Goal: Navigation & Orientation: Find specific page/section

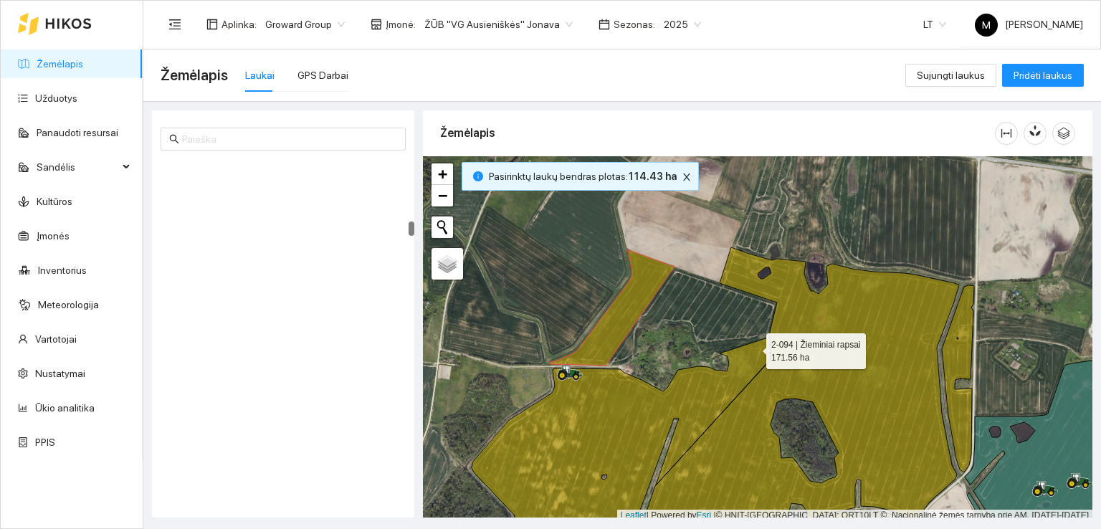
scroll to position [4, 0]
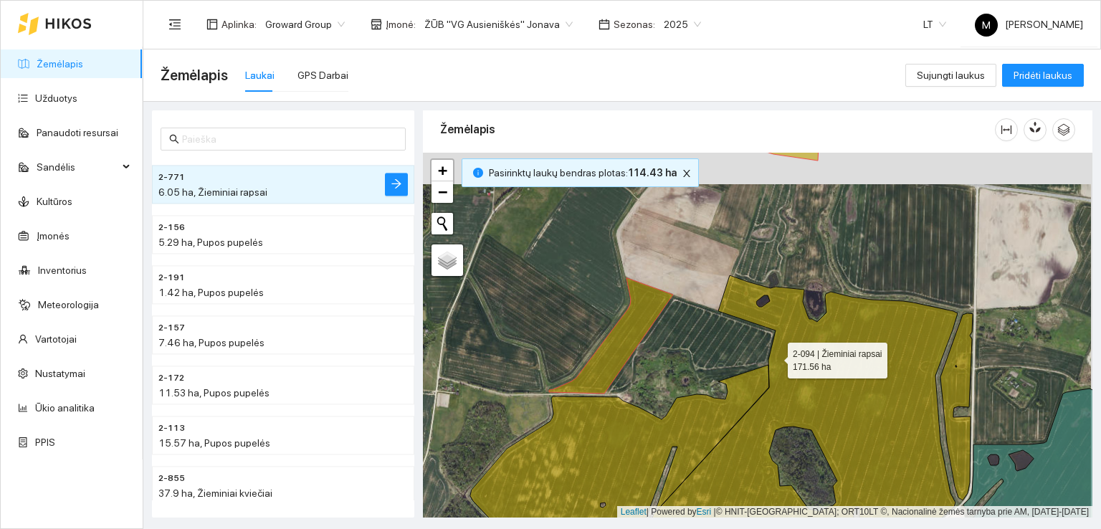
drag, startPoint x: 776, startPoint y: 325, endPoint x: 775, endPoint y: 356, distance: 31.6
click at [775, 356] on icon at bounding box center [713, 431] width 487 height 312
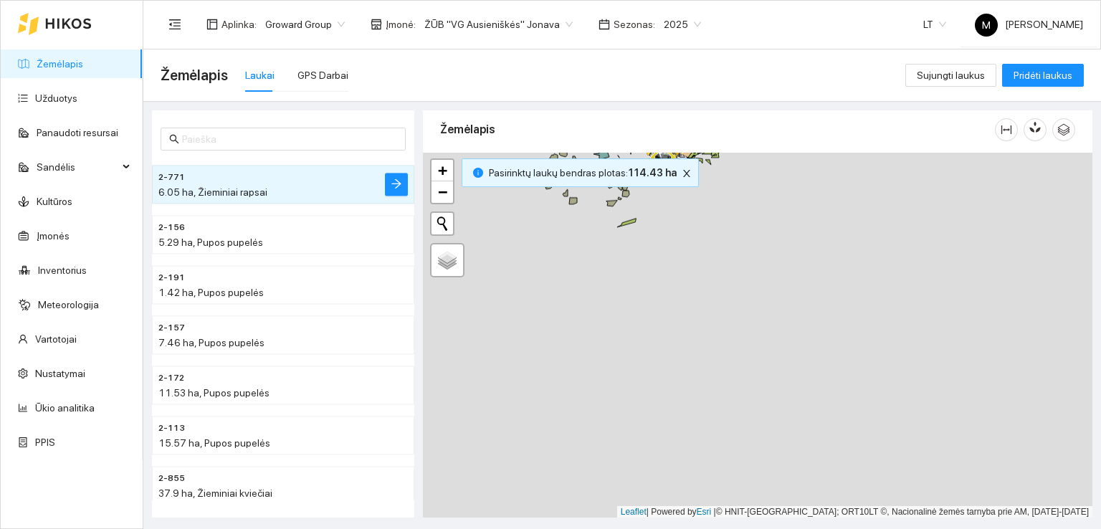
drag, startPoint x: 809, startPoint y: 439, endPoint x: 723, endPoint y: 185, distance: 268.6
click at [723, 185] on div at bounding box center [758, 336] width 670 height 366
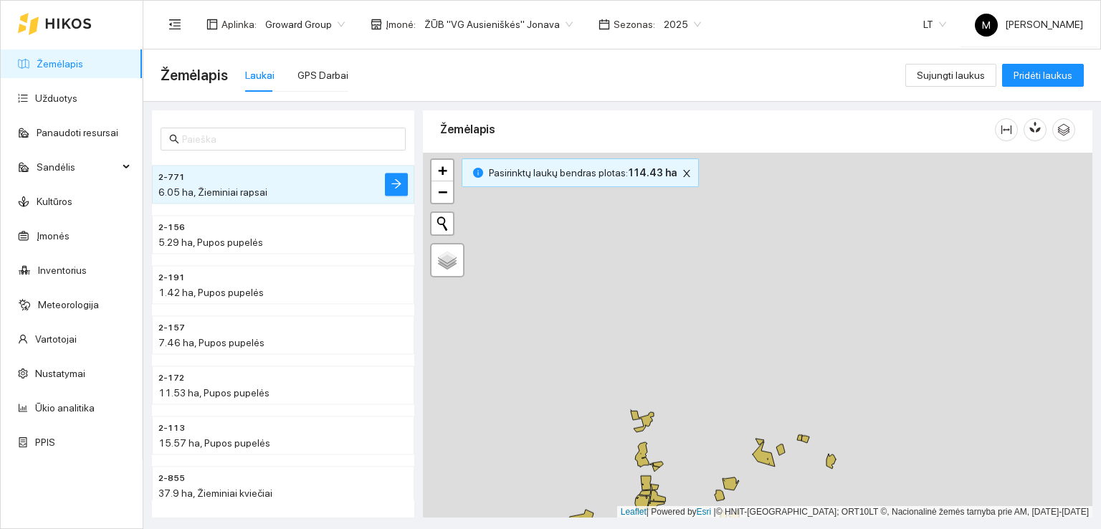
click at [852, 318] on div at bounding box center [758, 336] width 670 height 366
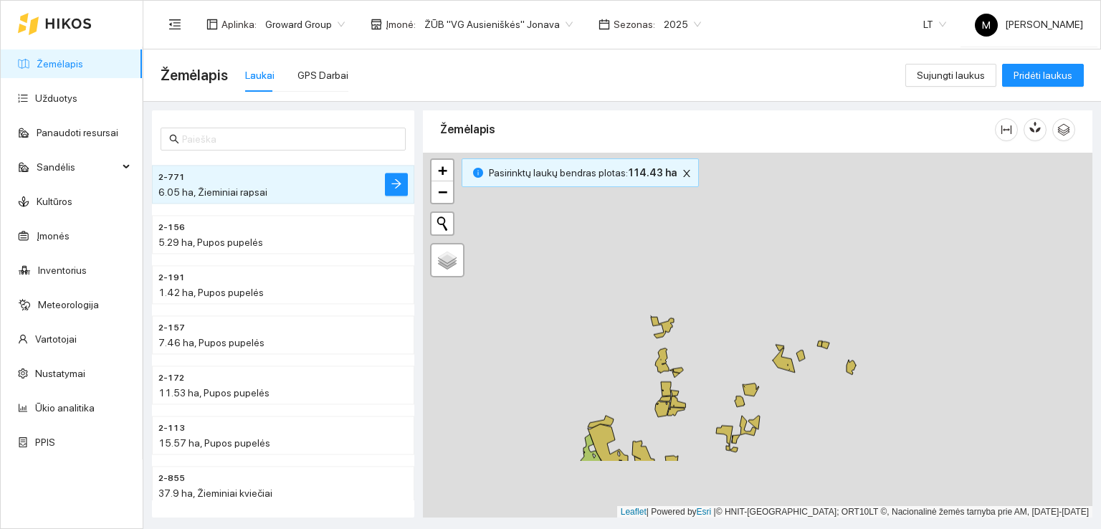
drag, startPoint x: 826, startPoint y: 402, endPoint x: 844, endPoint y: 282, distance: 121.2
click at [844, 282] on div at bounding box center [758, 336] width 670 height 366
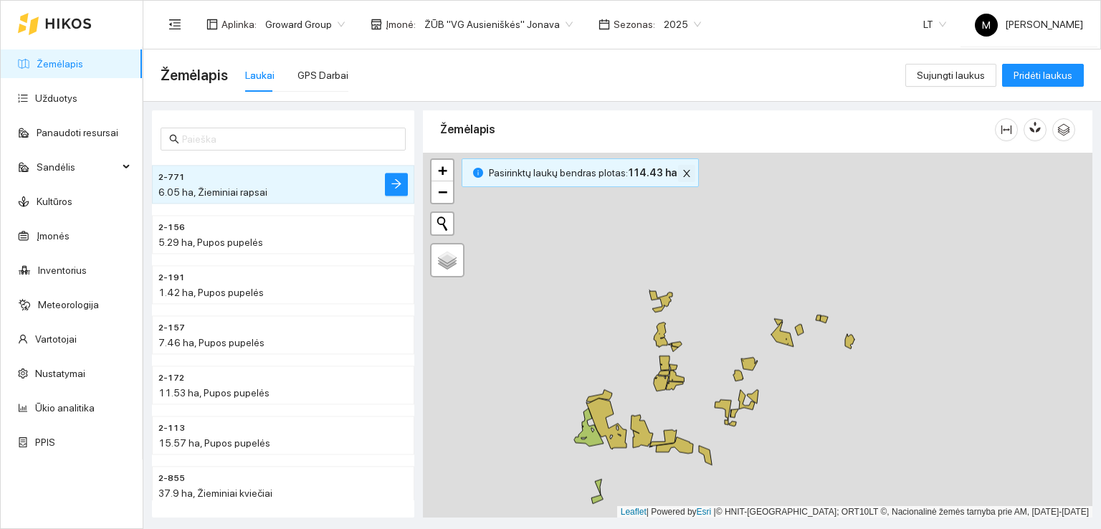
click at [683, 171] on icon "close" at bounding box center [686, 173] width 7 height 7
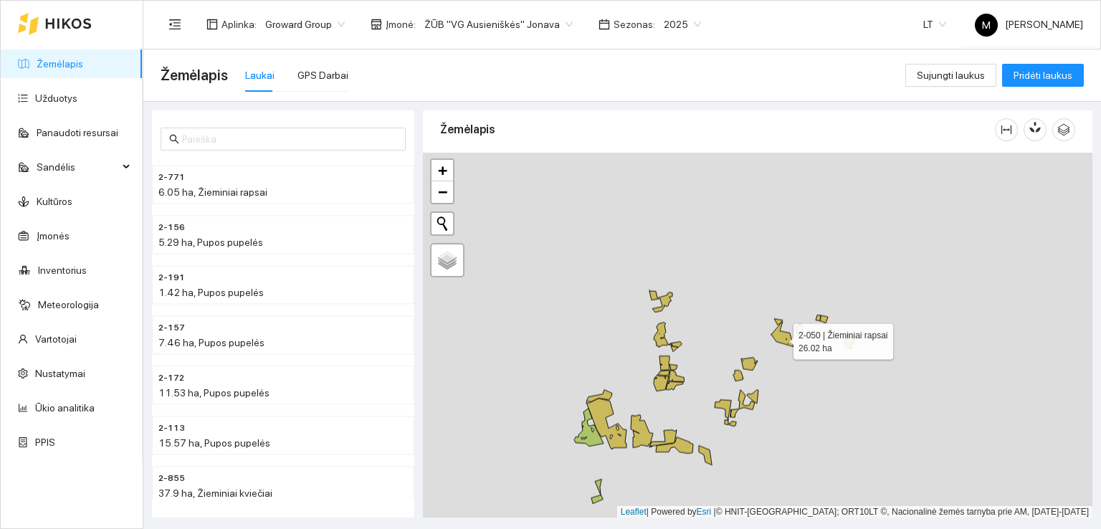
click at [781, 337] on icon at bounding box center [782, 333] width 22 height 28
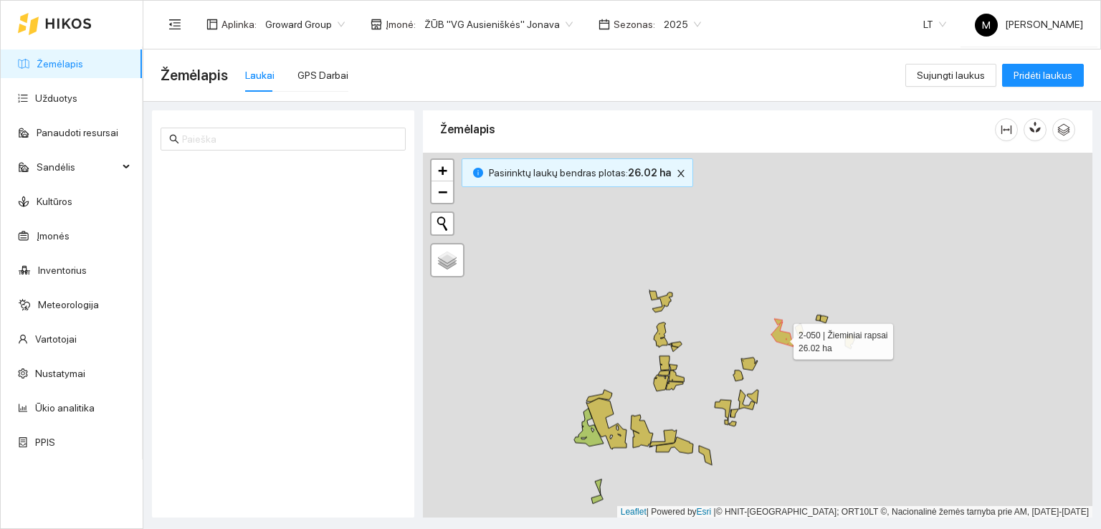
scroll to position [5108, 0]
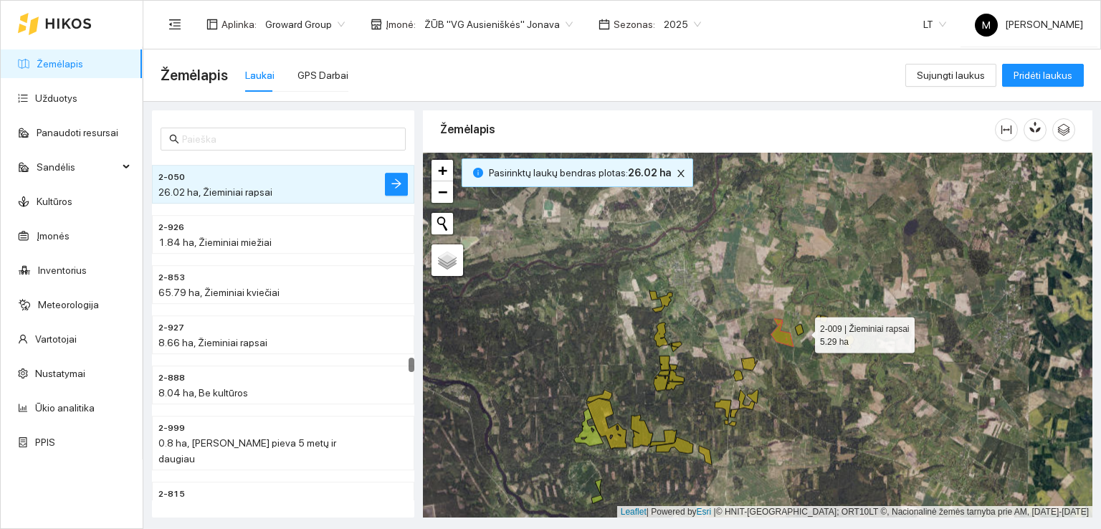
click at [802, 330] on icon at bounding box center [799, 330] width 9 height 11
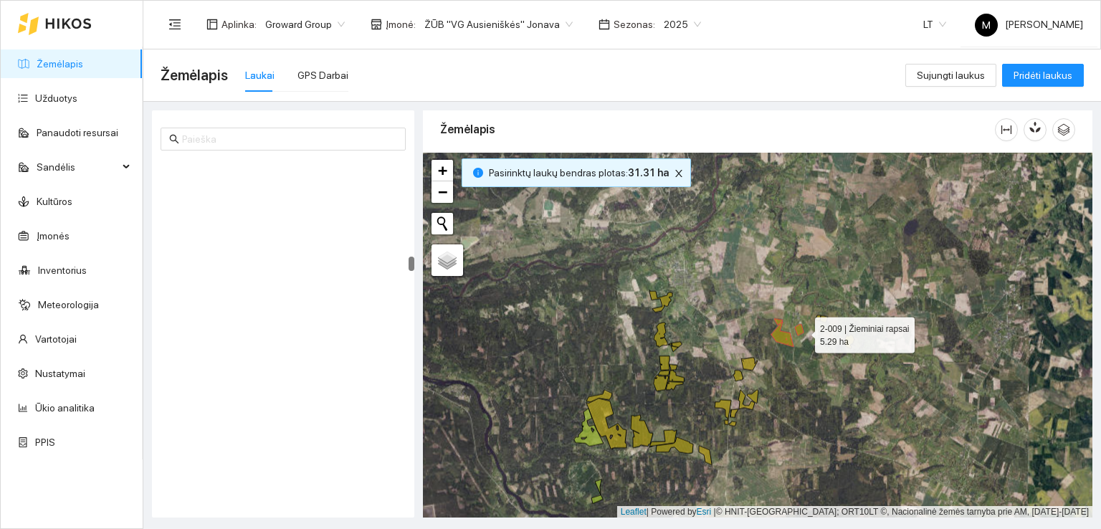
scroll to position [2504, 0]
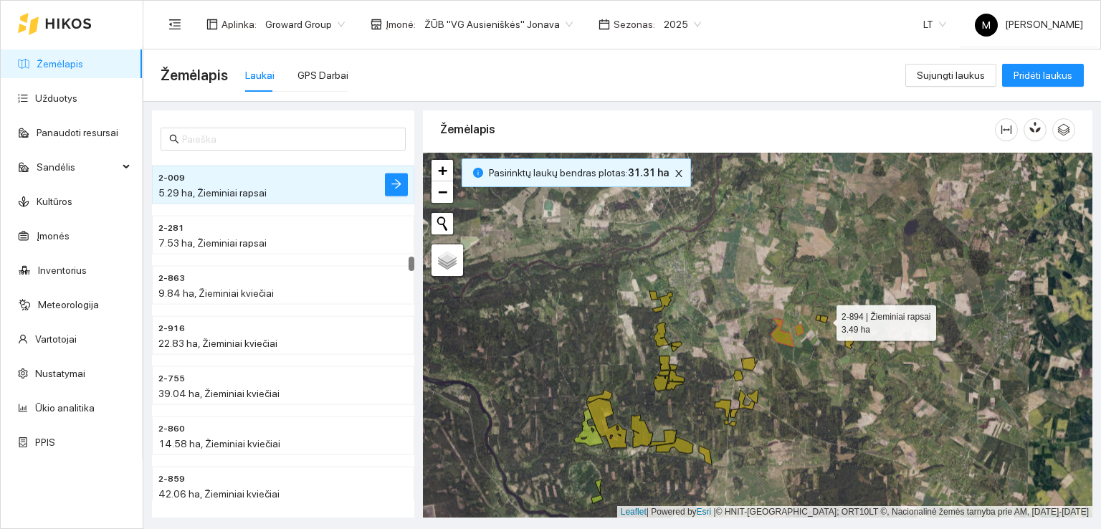
click at [826, 318] on icon at bounding box center [824, 319] width 8 height 7
click at [818, 318] on icon at bounding box center [818, 318] width 5 height 6
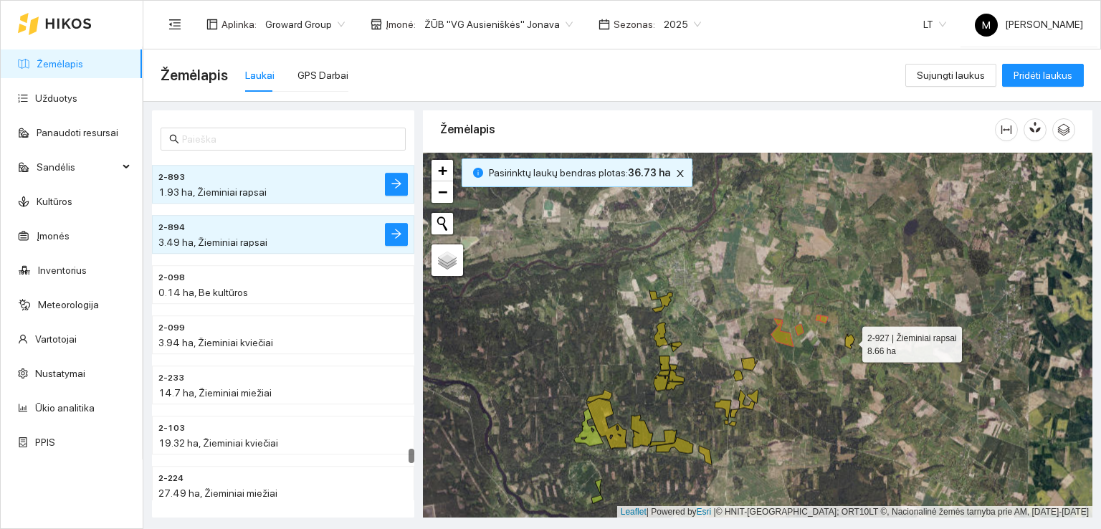
click at [849, 340] on icon at bounding box center [849, 341] width 9 height 15
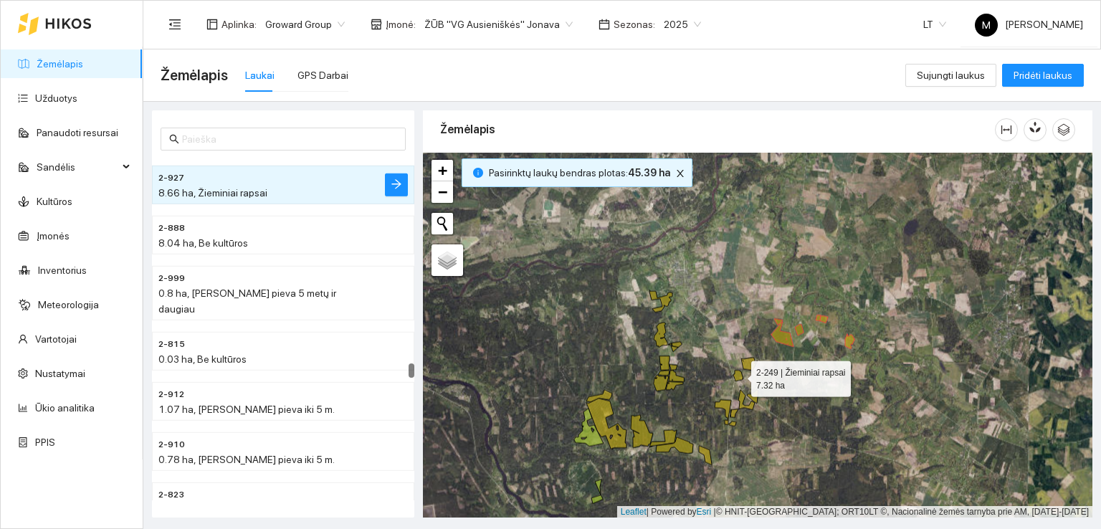
click at [741, 377] on icon at bounding box center [738, 376] width 10 height 11
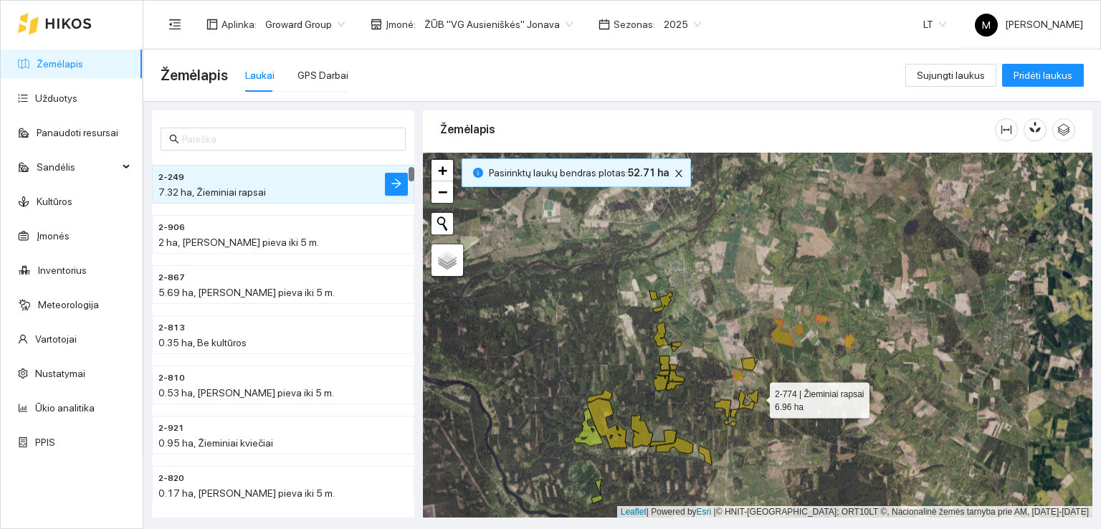
click at [757, 396] on icon at bounding box center [752, 397] width 11 height 14
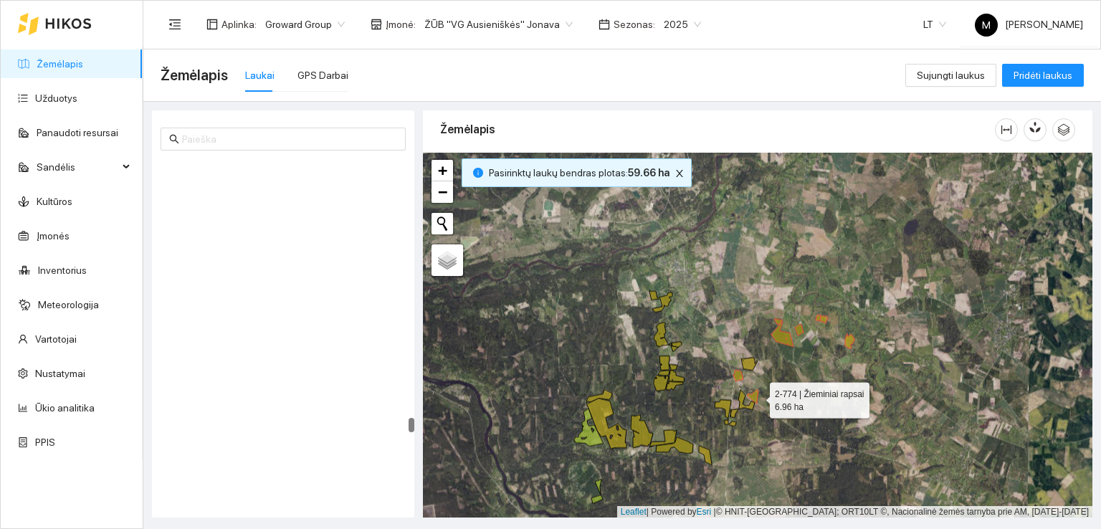
scroll to position [6662, 0]
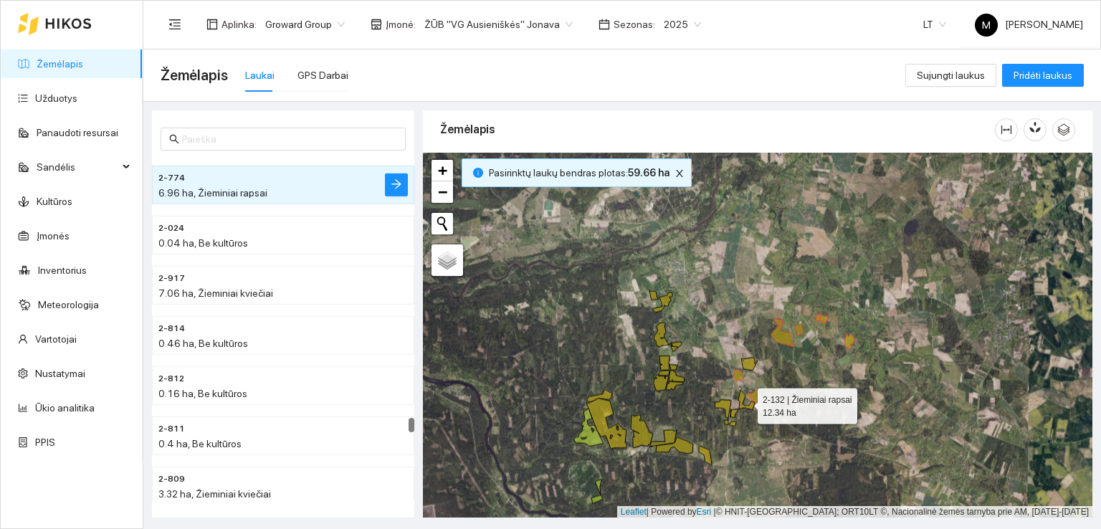
click at [743, 400] on icon at bounding box center [746, 400] width 16 height 20
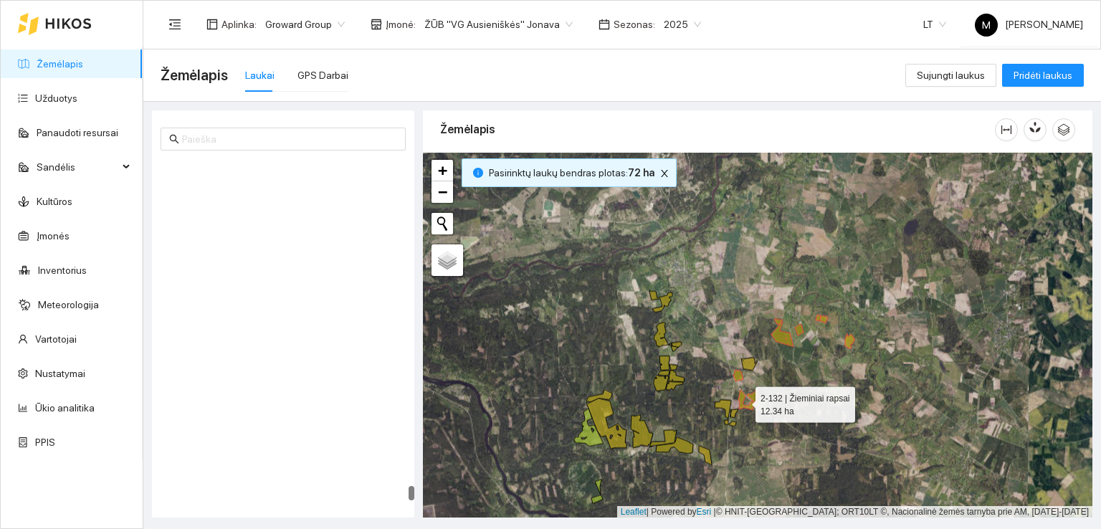
scroll to position [8426, 0]
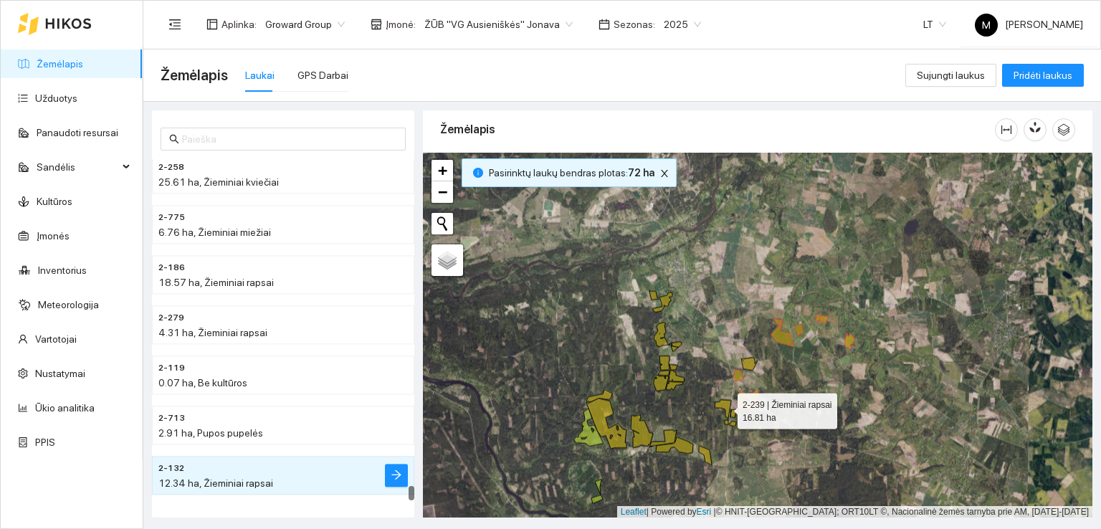
click at [725, 402] on icon at bounding box center [723, 412] width 16 height 25
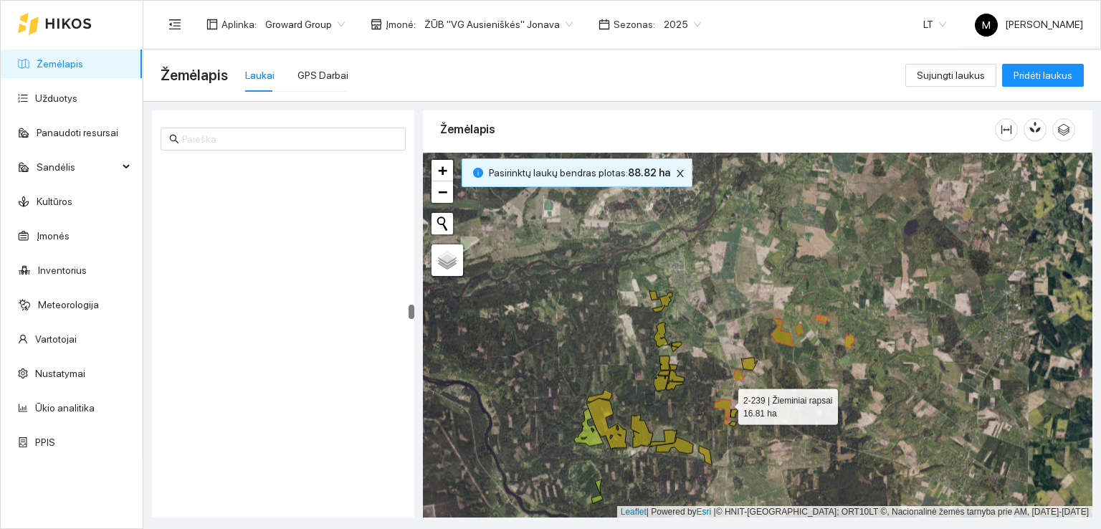
scroll to position [3758, 0]
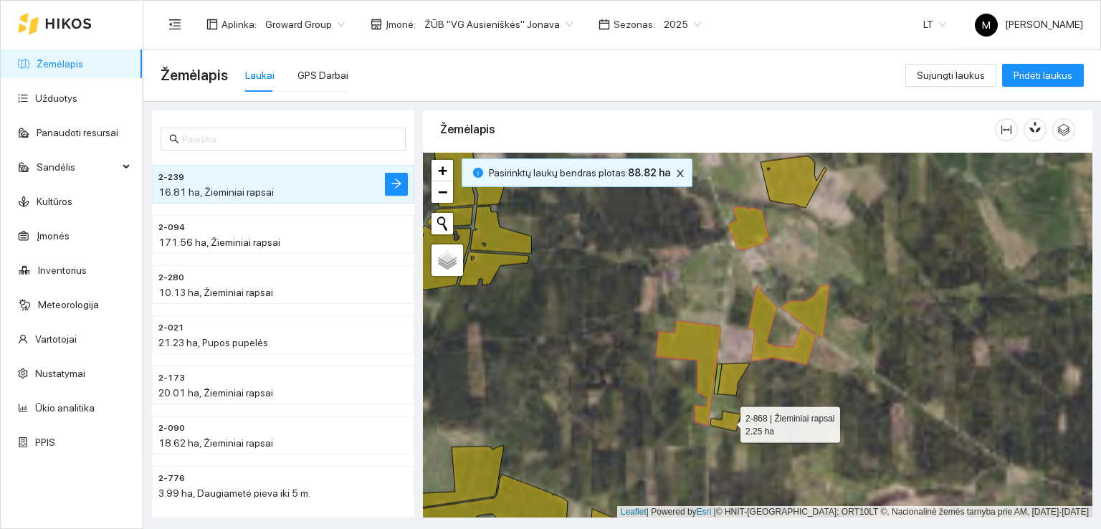
click at [730, 414] on icon at bounding box center [725, 421] width 30 height 20
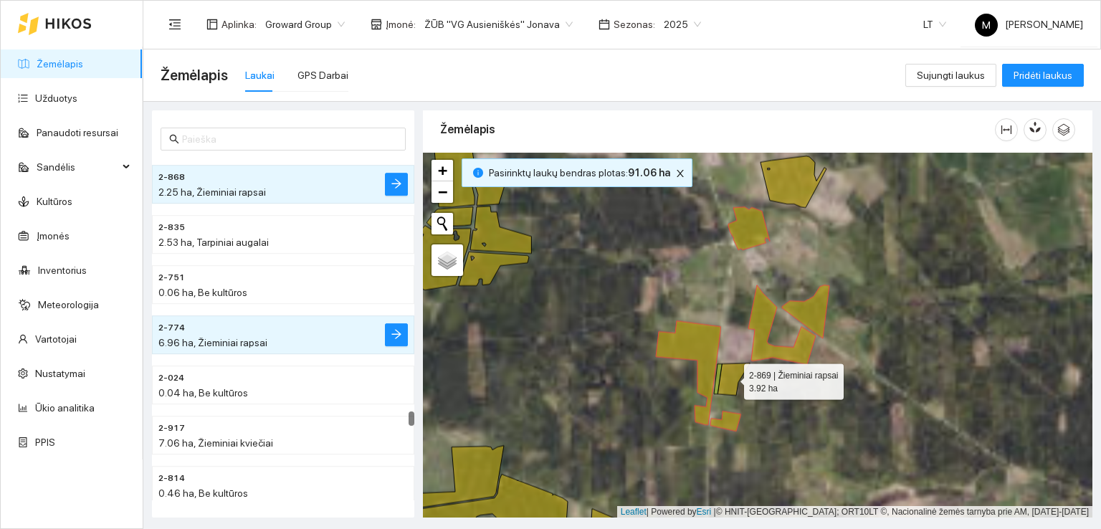
click at [729, 386] on icon at bounding box center [734, 379] width 32 height 32
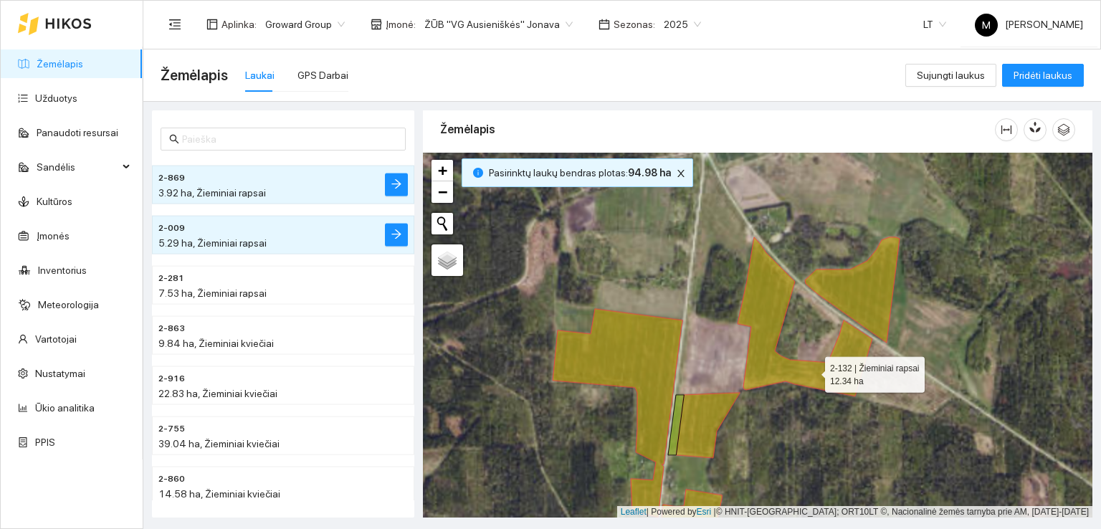
drag, startPoint x: 844, startPoint y: 310, endPoint x: 774, endPoint y: 431, distance: 139.1
click at [783, 396] on icon at bounding box center [805, 316] width 135 height 159
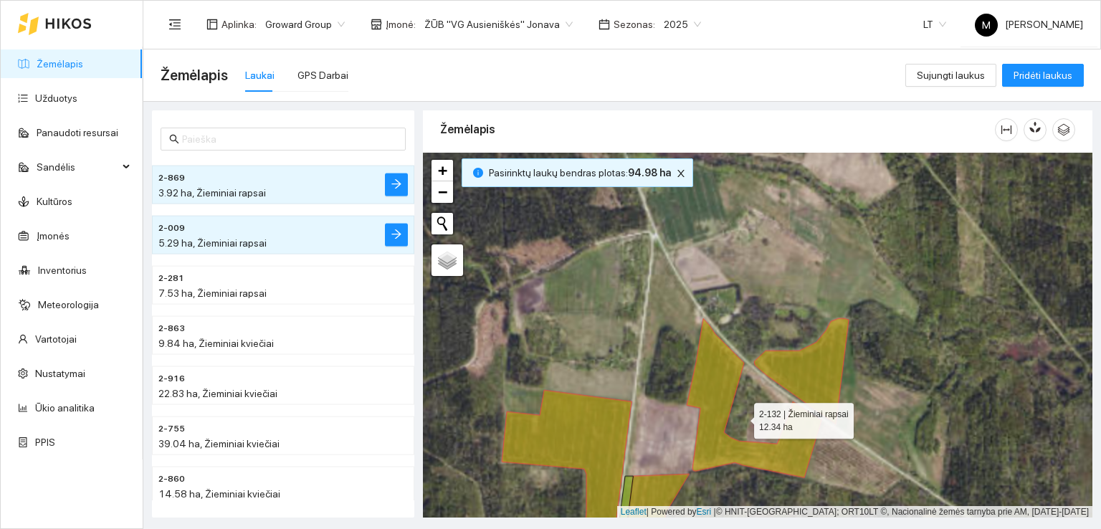
click at [765, 444] on div at bounding box center [758, 336] width 670 height 366
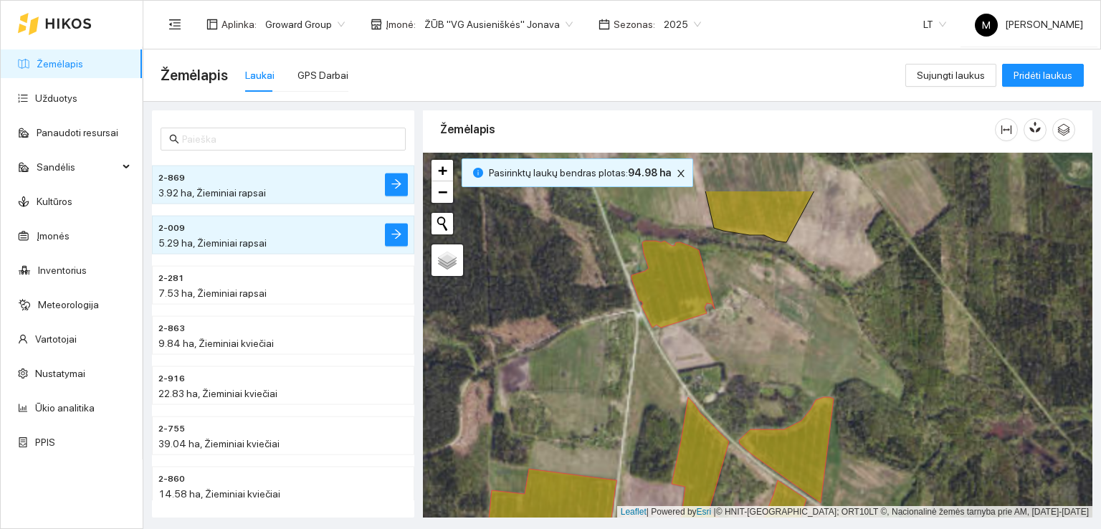
drag, startPoint x: 801, startPoint y: 288, endPoint x: 781, endPoint y: 379, distance: 93.4
click at [781, 379] on div at bounding box center [758, 336] width 670 height 366
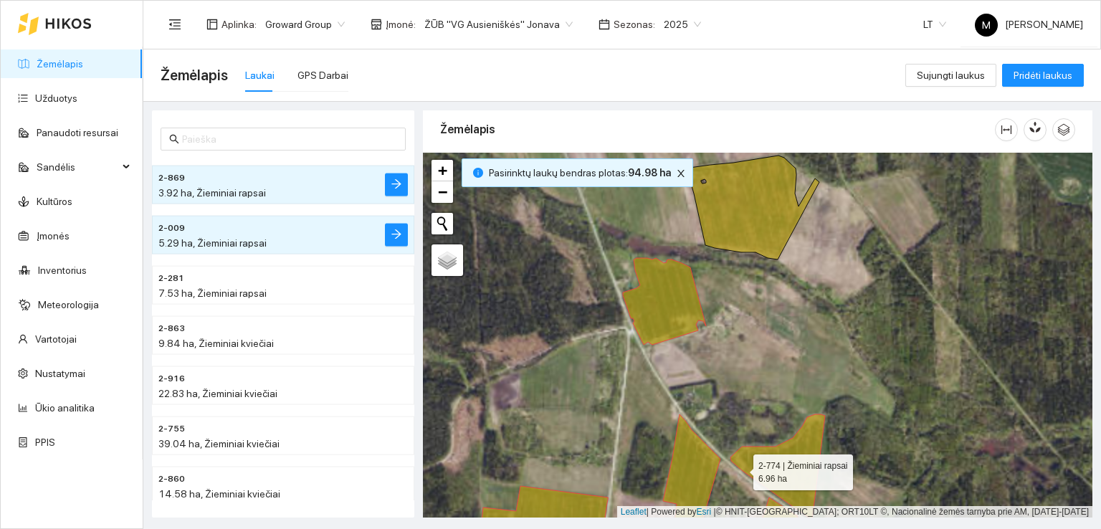
click at [741, 468] on icon at bounding box center [777, 466] width 95 height 105
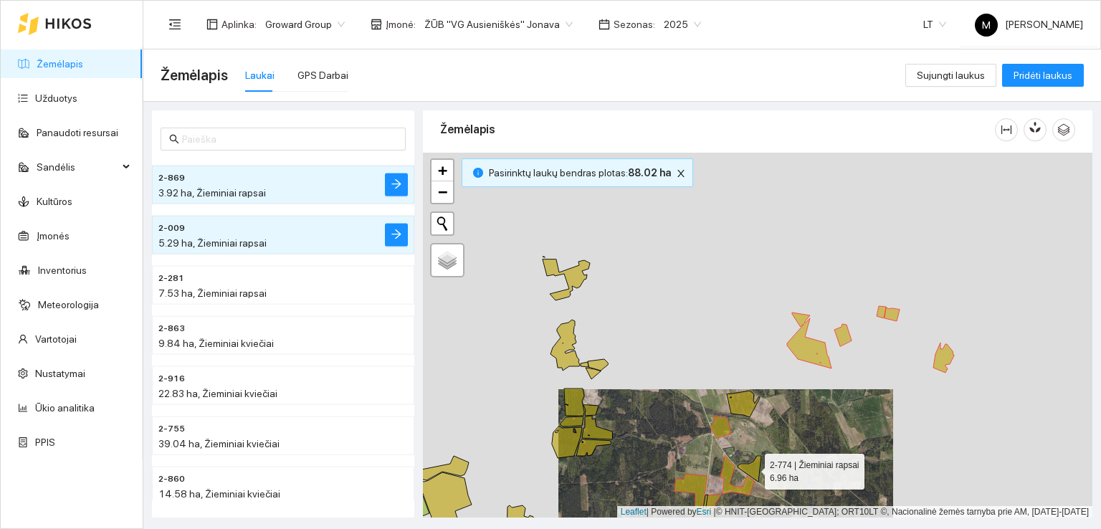
click at [741, 468] on icon at bounding box center [750, 469] width 24 height 26
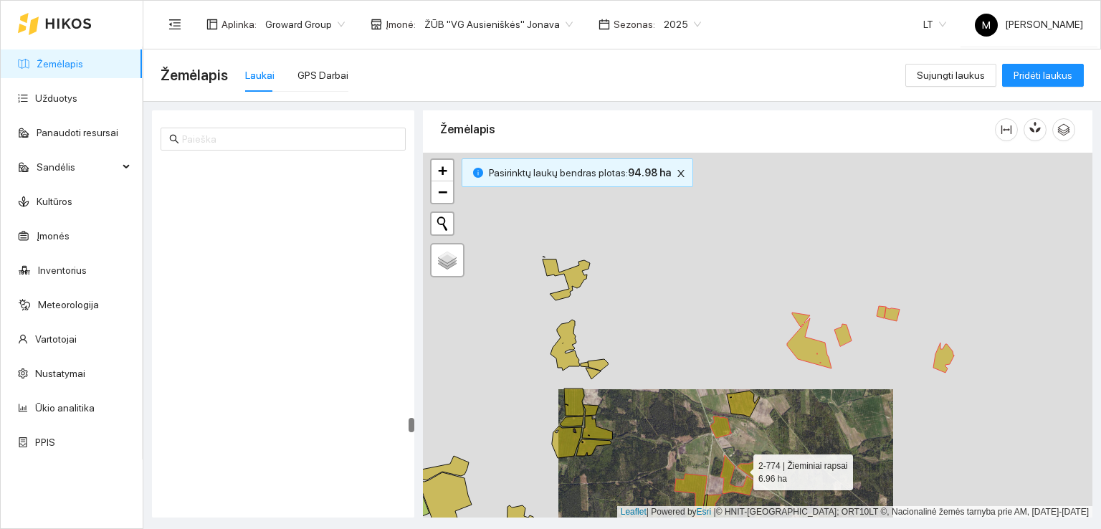
scroll to position [6664, 0]
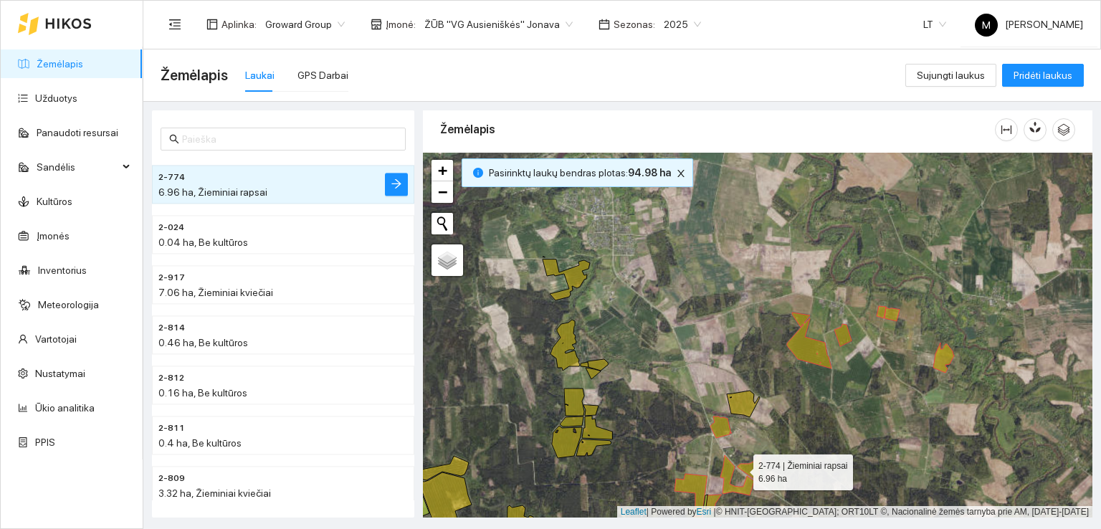
click at [741, 468] on icon at bounding box center [750, 469] width 24 height 26
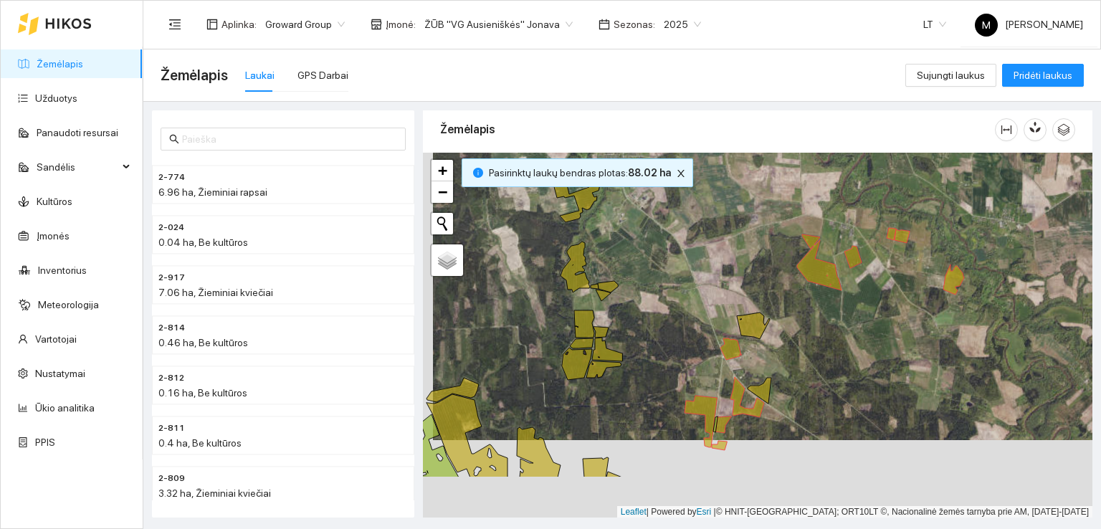
drag, startPoint x: 880, startPoint y: 433, endPoint x: 903, endPoint y: 302, distance: 133.3
click at [903, 302] on div at bounding box center [758, 336] width 670 height 366
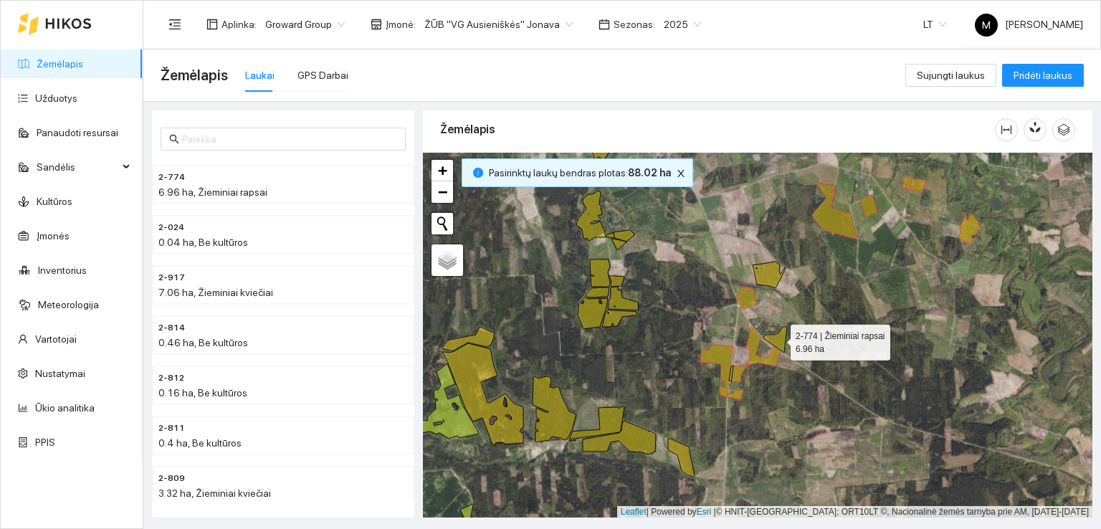
click at [778, 339] on icon at bounding box center [775, 340] width 24 height 26
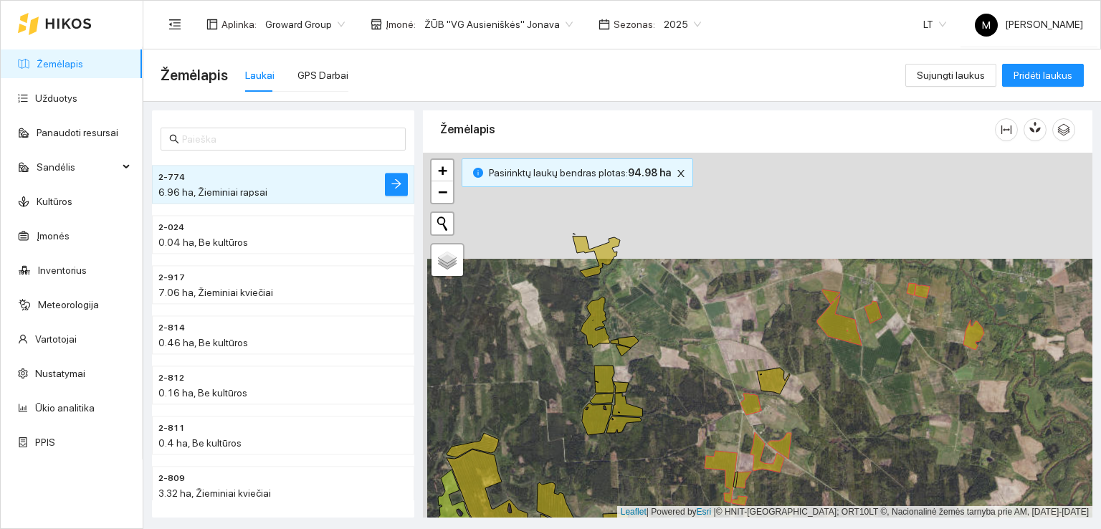
drag, startPoint x: 653, startPoint y: 265, endPoint x: 694, endPoint y: 327, distance: 74.0
click at [656, 389] on div at bounding box center [758, 336] width 670 height 366
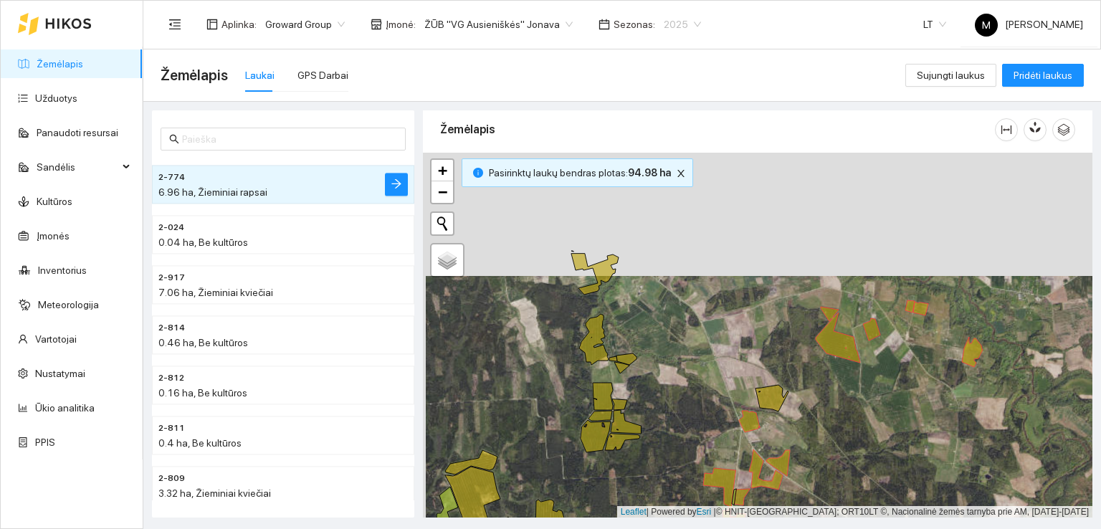
click at [680, 21] on span "2025" at bounding box center [682, 25] width 37 height 22
click at [665, 188] on div "2026" at bounding box center [664, 190] width 37 height 16
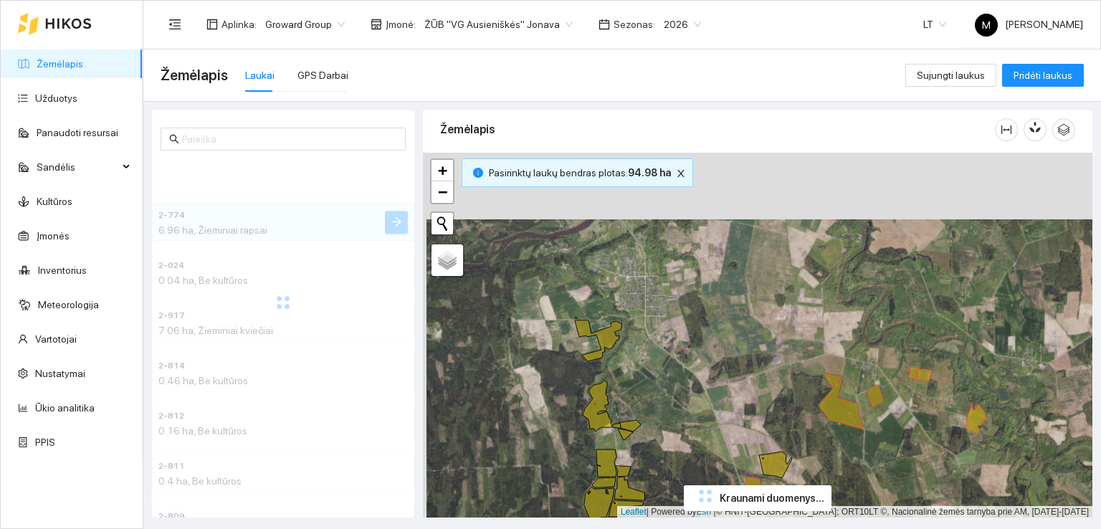
drag, startPoint x: 677, startPoint y: 312, endPoint x: 698, endPoint y: 459, distance: 149.1
click at [698, 459] on div at bounding box center [758, 336] width 670 height 366
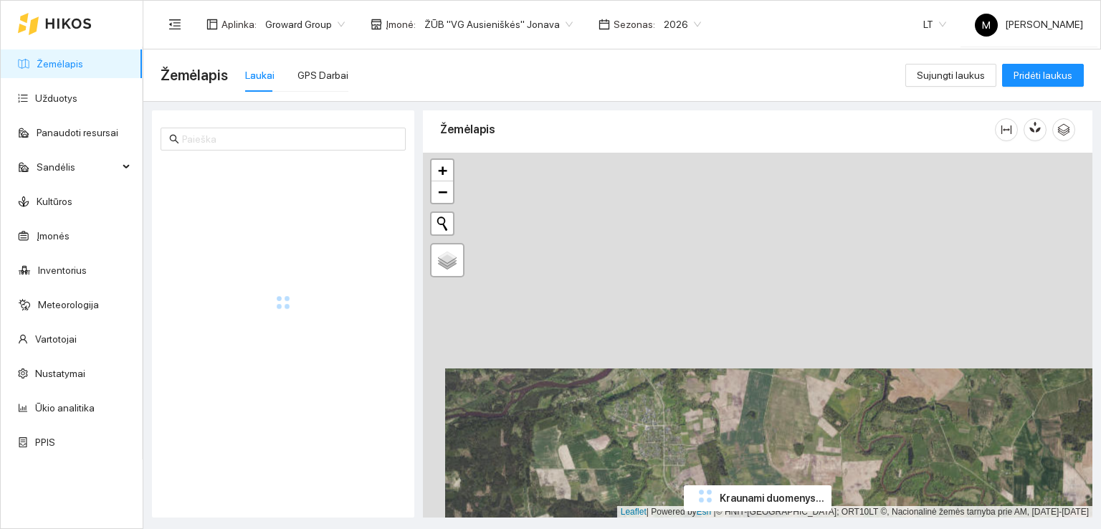
drag, startPoint x: 685, startPoint y: 343, endPoint x: 695, endPoint y: 371, distance: 29.7
click at [688, 421] on div at bounding box center [758, 336] width 670 height 366
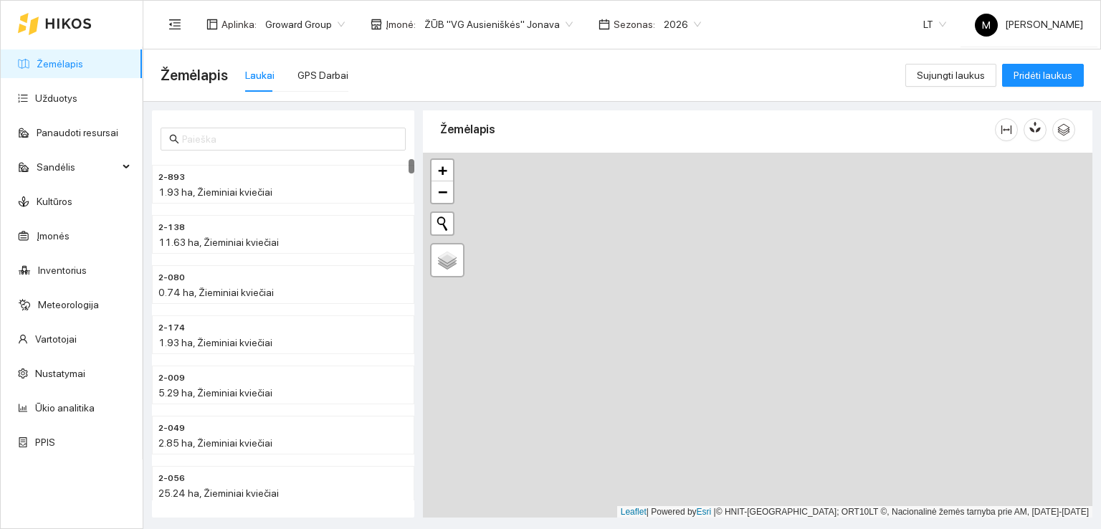
drag, startPoint x: 695, startPoint y: 291, endPoint x: 643, endPoint y: 447, distance: 163.9
click at [643, 447] on div at bounding box center [758, 336] width 670 height 366
drag, startPoint x: 735, startPoint y: 309, endPoint x: 709, endPoint y: 429, distance: 123.2
click at [709, 429] on div at bounding box center [758, 336] width 670 height 366
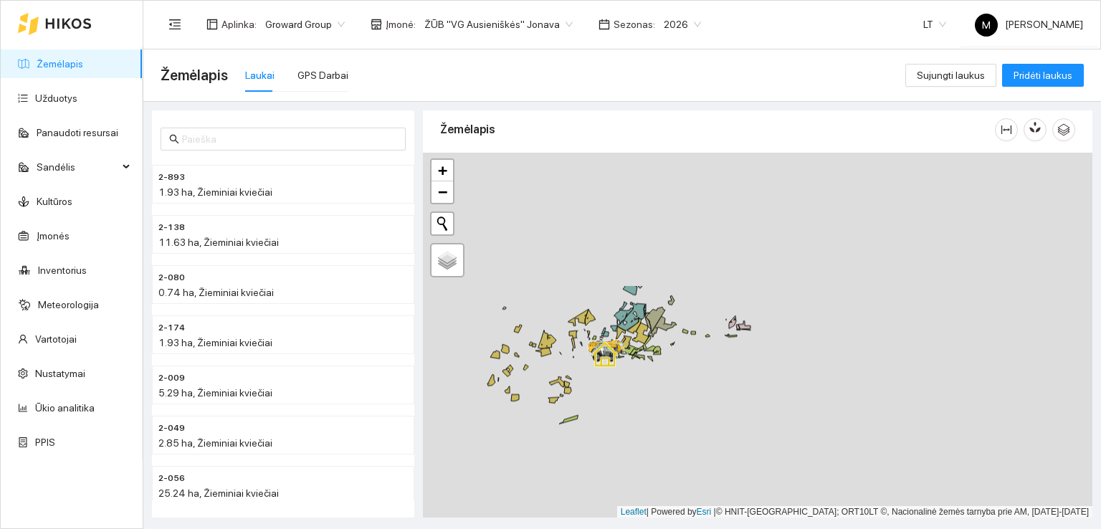
drag, startPoint x: 683, startPoint y: 291, endPoint x: 703, endPoint y: 434, distance: 144.0
click at [703, 432] on div at bounding box center [758, 336] width 670 height 366
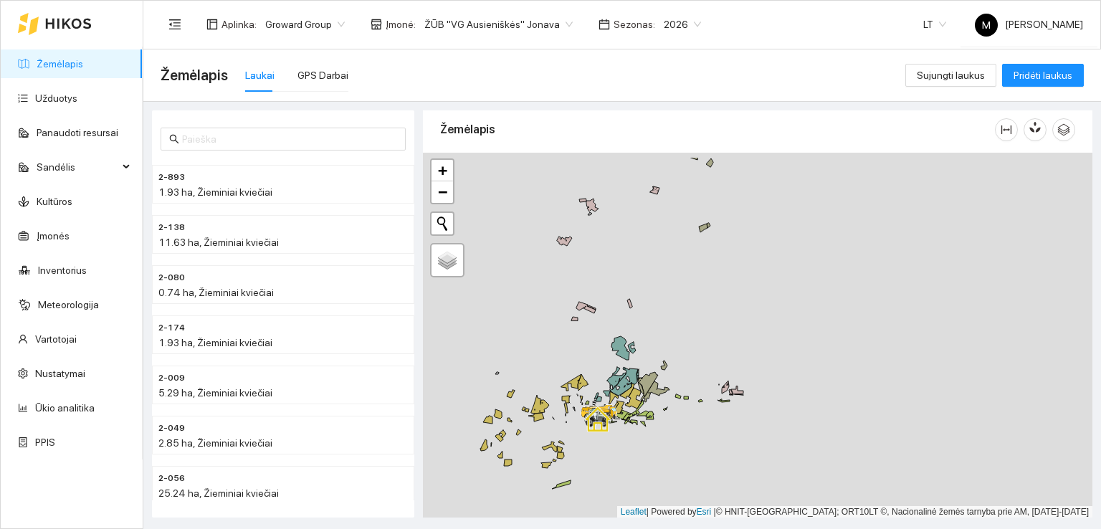
drag, startPoint x: 771, startPoint y: 216, endPoint x: 734, endPoint y: 405, distance: 192.9
click at [735, 404] on div at bounding box center [758, 336] width 670 height 366
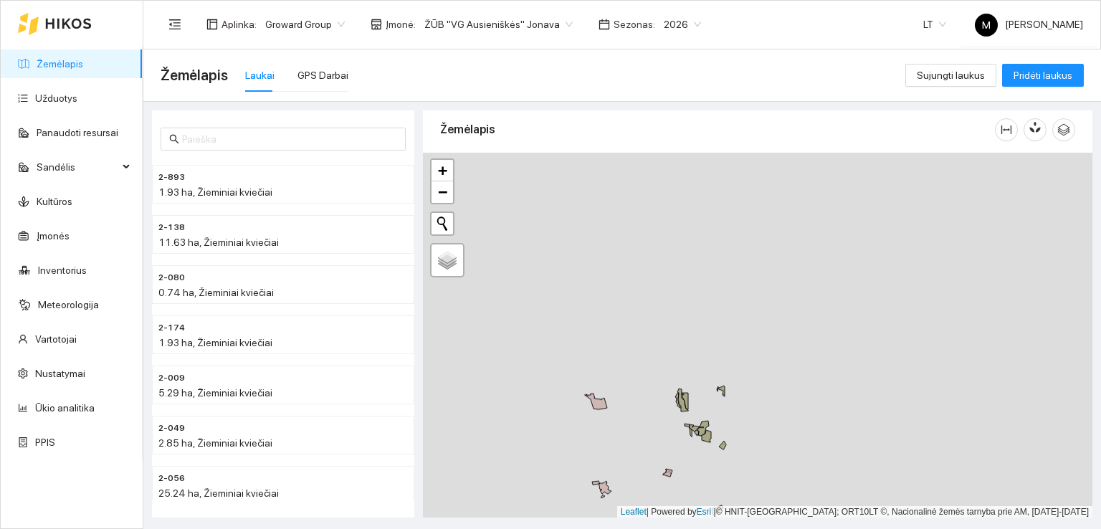
drag, startPoint x: 678, startPoint y: 275, endPoint x: 716, endPoint y: 417, distance: 146.9
click at [716, 417] on div at bounding box center [758, 336] width 670 height 366
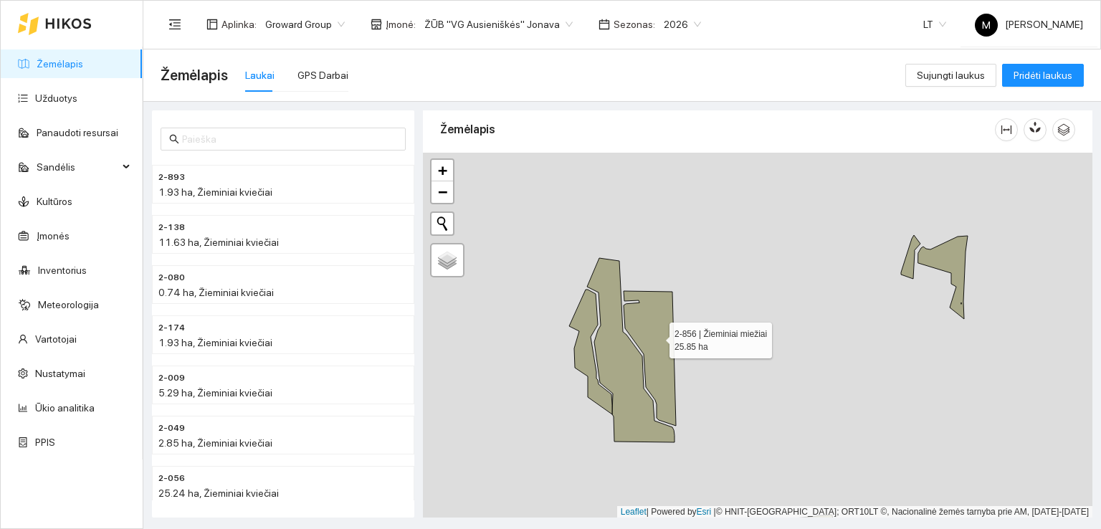
drag, startPoint x: 657, startPoint y: 333, endPoint x: 677, endPoint y: 431, distance: 99.5
click at [676, 426] on icon at bounding box center [650, 358] width 52 height 135
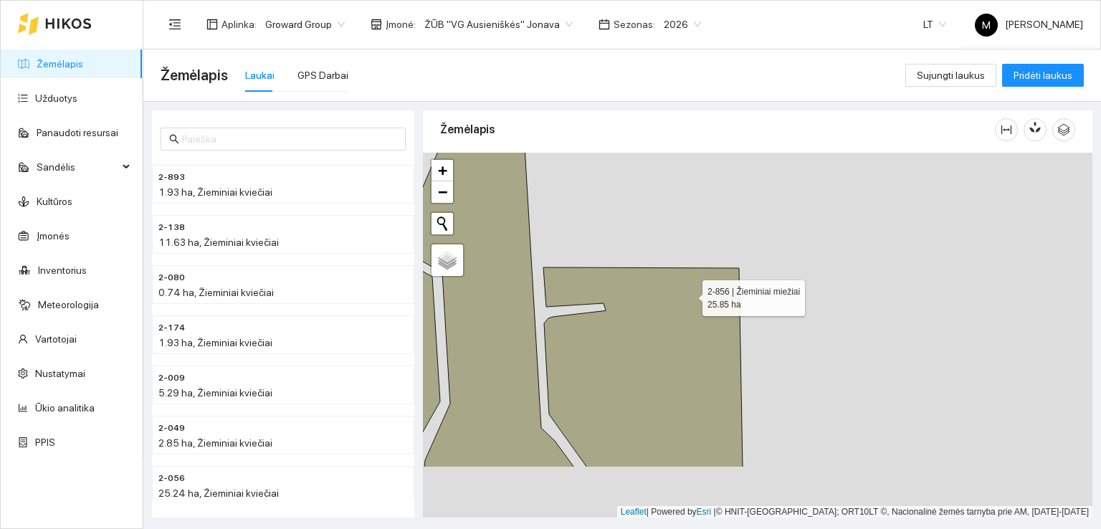
drag, startPoint x: 680, startPoint y: 399, endPoint x: 700, endPoint y: 259, distance: 141.1
click at [700, 267] on icon at bounding box center [642, 367] width 199 height 200
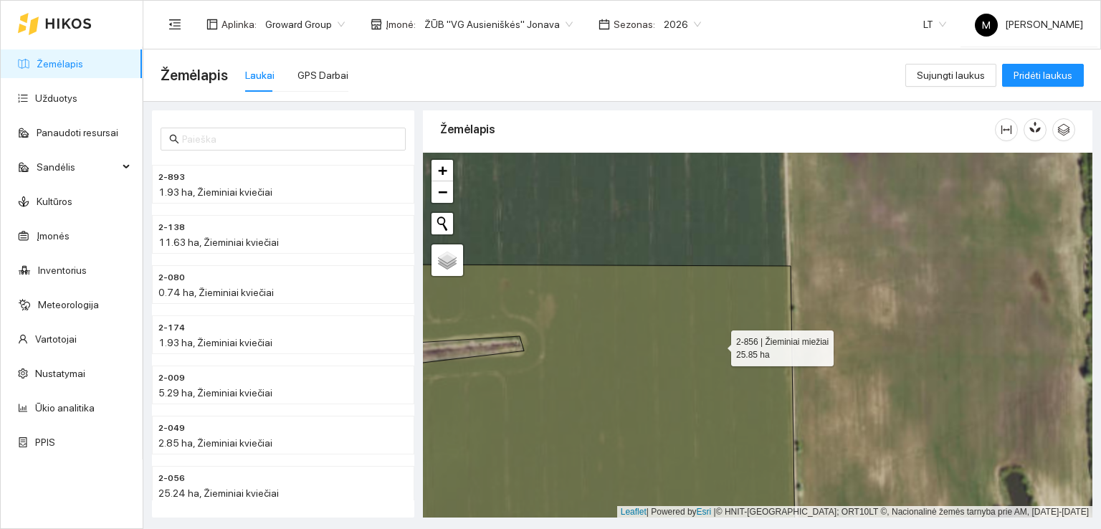
drag, startPoint x: 723, startPoint y: 296, endPoint x: 716, endPoint y: 357, distance: 61.4
click at [716, 357] on icon at bounding box center [598, 459] width 399 height 389
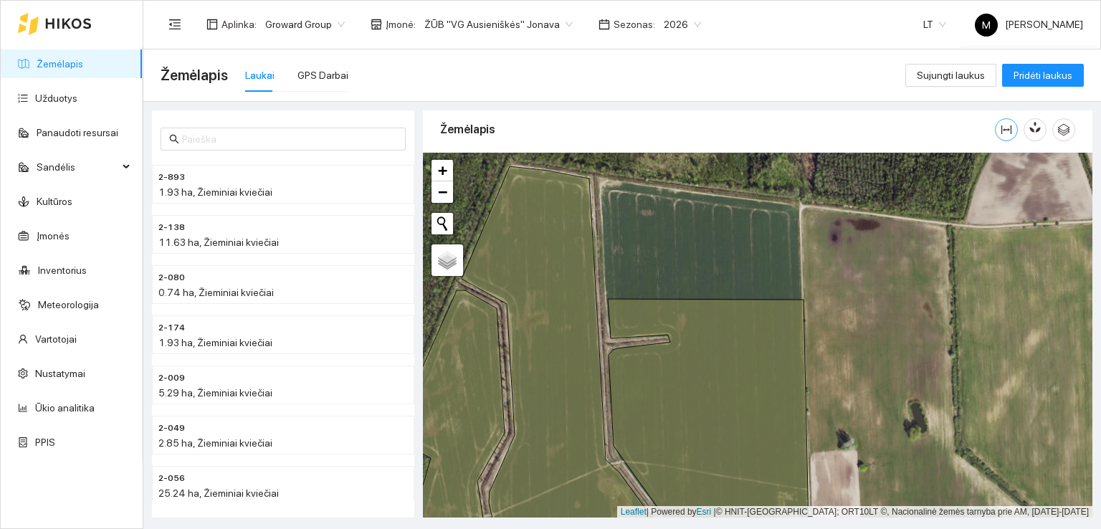
click at [1006, 130] on icon "column-width" at bounding box center [1006, 129] width 11 height 11
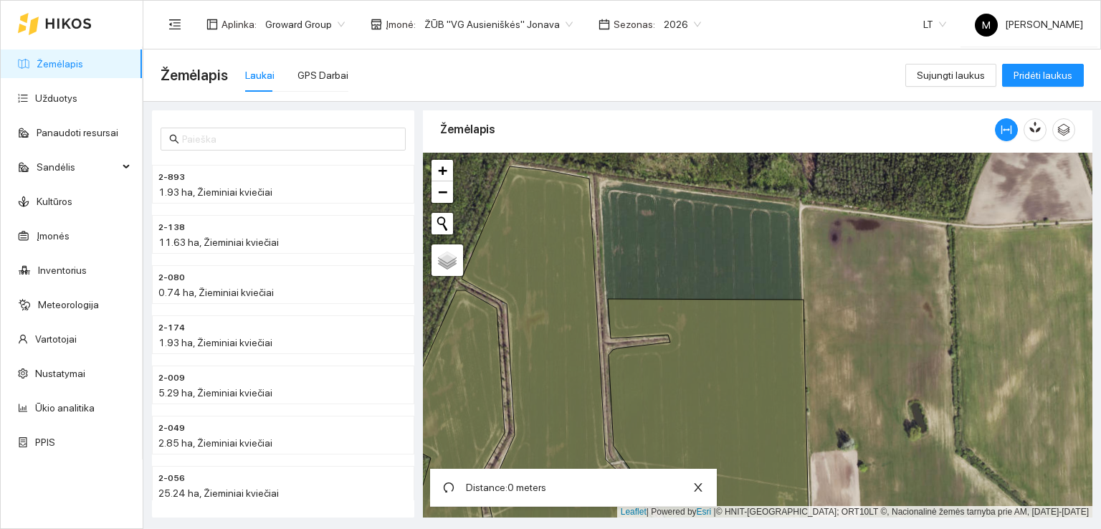
click at [841, 31] on div "Aplinka : Groward Group Įmonė : ŽŪB "VG Ausieniškės" Jonava Sezonas : 2026 LT M…" at bounding box center [622, 24] width 923 height 47
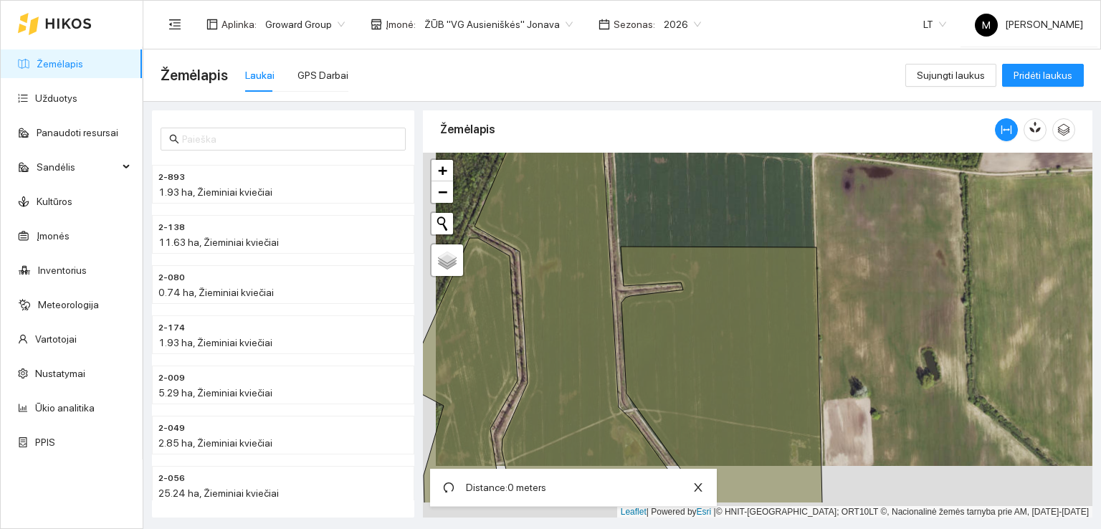
drag, startPoint x: 799, startPoint y: 297, endPoint x: 812, endPoint y: 246, distance: 52.5
click at [812, 246] on div at bounding box center [758, 336] width 670 height 366
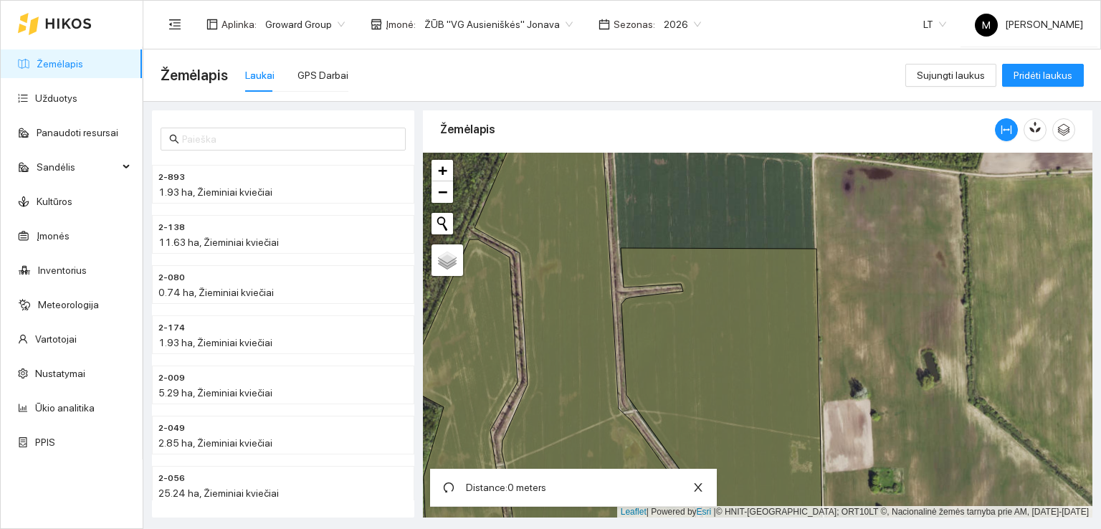
click at [811, 246] on div at bounding box center [758, 336] width 670 height 366
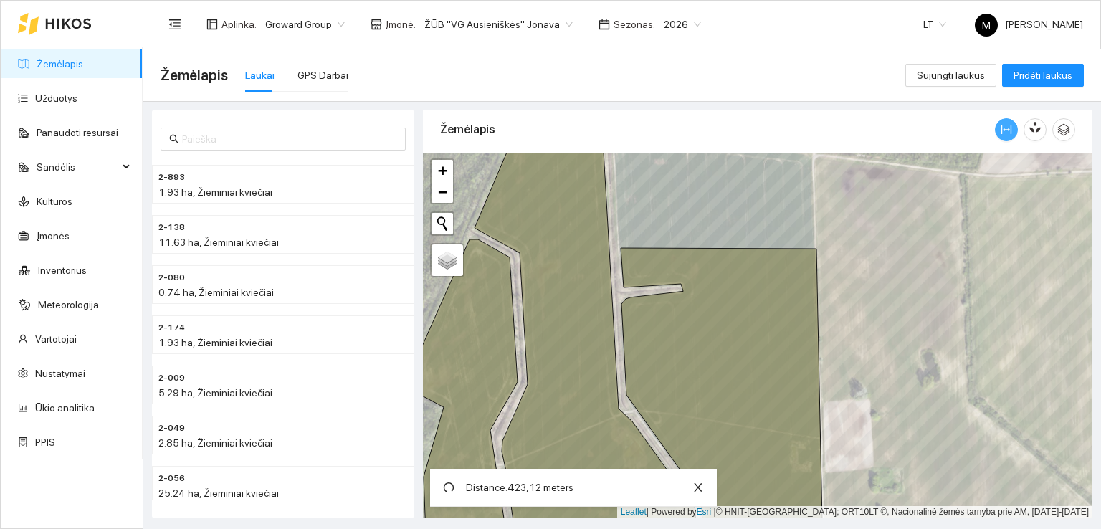
click at [1006, 133] on icon "column-width" at bounding box center [1006, 129] width 11 height 11
